Goal: Obtain resource: Download file/media

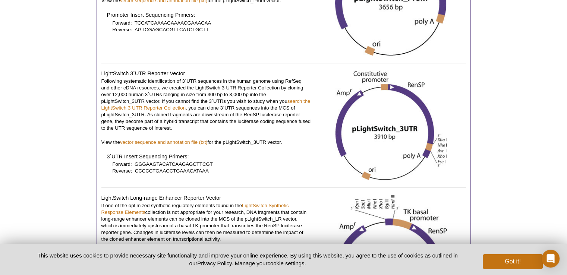
scroll to position [357, 0]
click at [168, 143] on link "vector sequence and annotation file (txt)" at bounding box center [164, 142] width 88 height 6
click at [174, 105] on link "search the LightSwitch 3´UTR Reporter Collection" at bounding box center [205, 104] width 209 height 12
click at [174, 107] on link "search the LightSwitch 3´UTR Reporter Collection" at bounding box center [205, 104] width 209 height 12
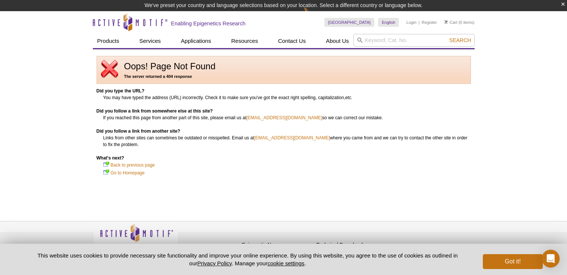
scroll to position [11, 0]
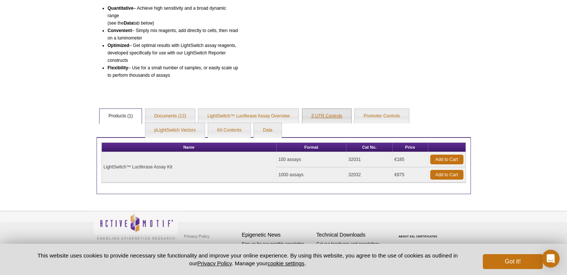
click at [329, 117] on link "3´UTR Controls" at bounding box center [326, 116] width 49 height 15
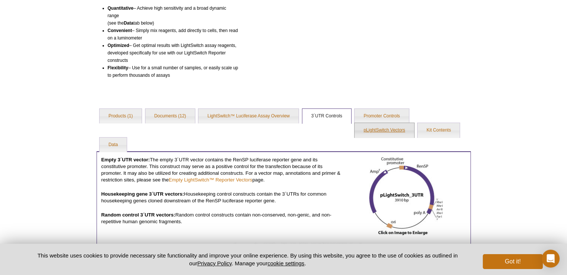
click at [373, 128] on link "pLightSwitch Vectors" at bounding box center [383, 130] width 59 height 15
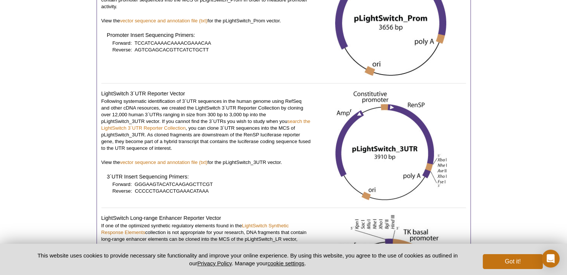
scroll to position [349, 0]
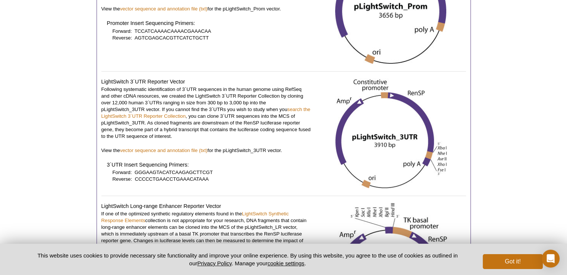
click at [432, 161] on img at bounding box center [391, 133] width 112 height 110
click at [440, 160] on img at bounding box center [391, 133] width 112 height 110
click at [448, 156] on div at bounding box center [390, 134] width 149 height 112
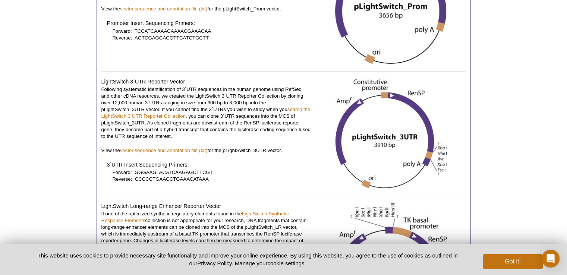
click at [445, 156] on img at bounding box center [391, 133] width 112 height 110
click at [442, 156] on img at bounding box center [391, 133] width 112 height 110
click at [424, 164] on img at bounding box center [391, 133] width 112 height 110
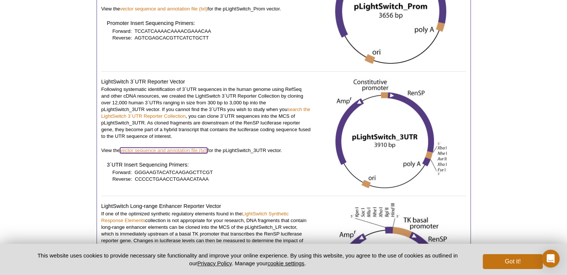
click at [197, 149] on link "vector sequence and annotation file (txt)" at bounding box center [164, 151] width 88 height 6
